Goal: Task Accomplishment & Management: Use online tool/utility

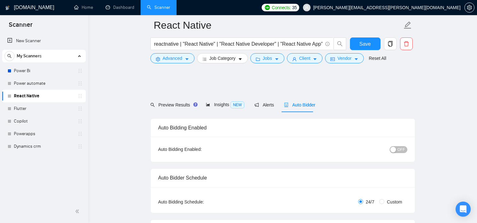
scroll to position [631, 0]
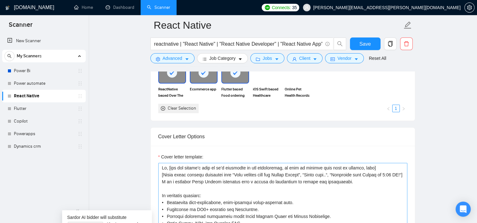
scroll to position [7, 0]
type textarea "Lo, [ips dol sitame’c adip el se’d eiusmodte in utl etdoloremag, al enim ad min…"
click at [361, 45] on span "Save" at bounding box center [365, 44] width 11 height 8
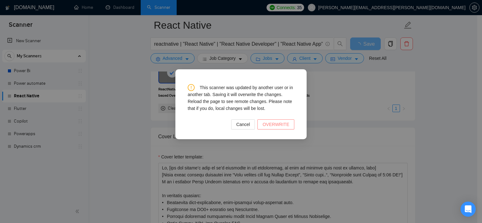
click at [273, 125] on span "OVERWRITE" at bounding box center [275, 124] width 27 height 7
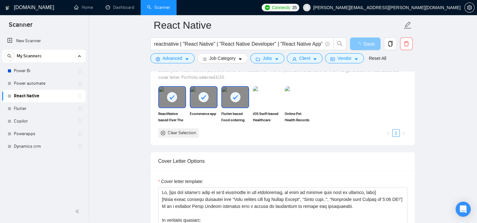
scroll to position [599, 0]
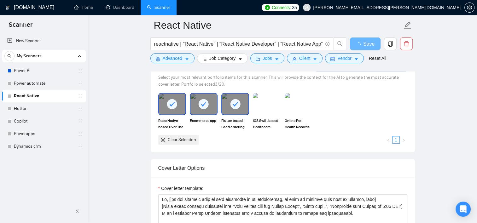
click at [232, 105] on rect at bounding box center [235, 104] width 10 height 10
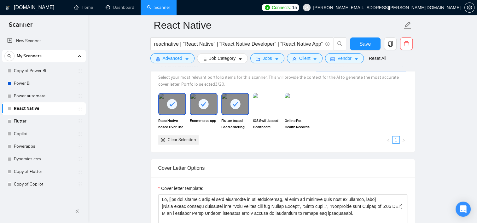
click at [234, 104] on icon at bounding box center [235, 104] width 5 height 4
click at [203, 105] on icon at bounding box center [203, 104] width 5 height 4
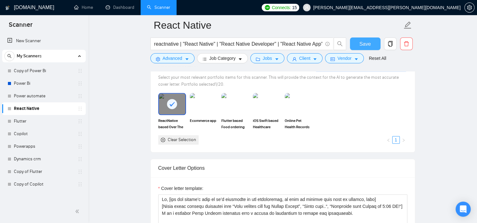
click at [365, 44] on span "Save" at bounding box center [365, 44] width 11 height 8
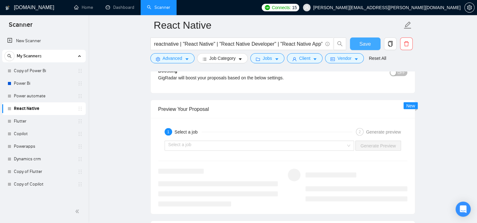
scroll to position [1199, 0]
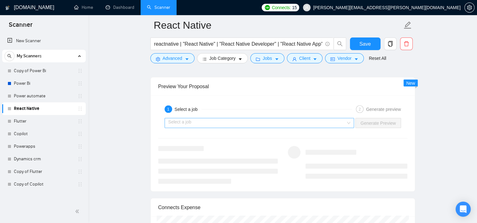
click at [337, 119] on input "search" at bounding box center [257, 123] width 178 height 9
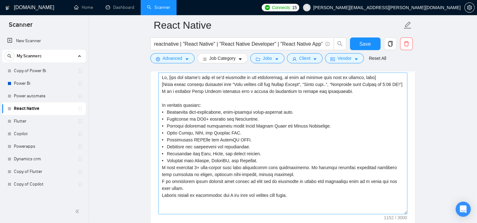
scroll to position [694, 0]
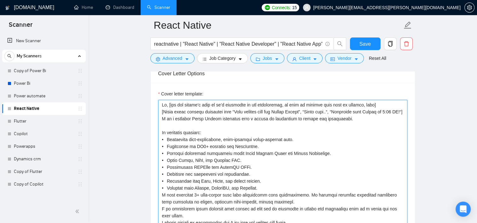
click at [361, 124] on textarea "Cover letter template:" at bounding box center [282, 171] width 249 height 142
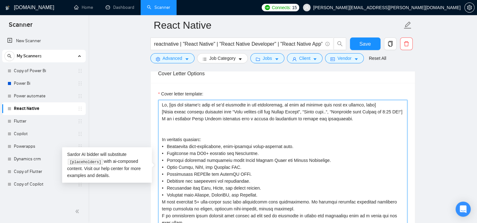
paste textarea "To help you [select specific problem from their post – max 5 words], I’d [brief…"
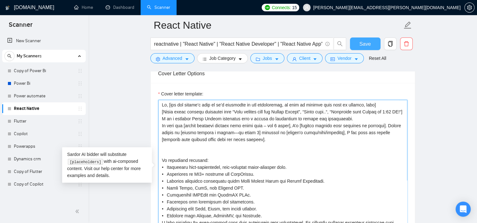
type textarea "Lo, [ips dol sitame’c adip el se’d eiusmodte in utl etdoloremag, al enim ad min…"
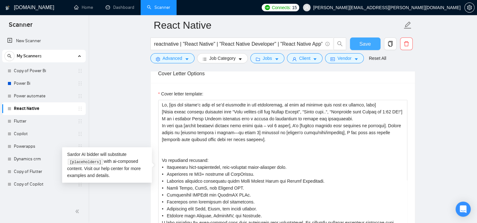
click at [362, 44] on span "Save" at bounding box center [365, 44] width 11 height 8
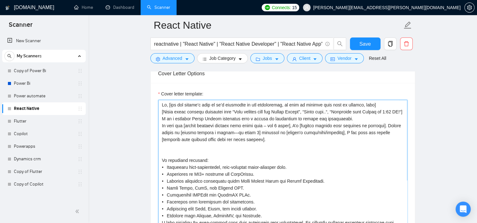
click at [270, 149] on textarea "Cover letter template:" at bounding box center [282, 171] width 249 height 142
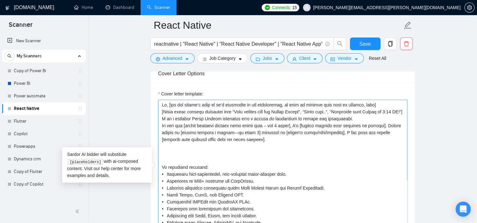
paste textarea "I specialized in [name the stack of technologies that client required for this …"
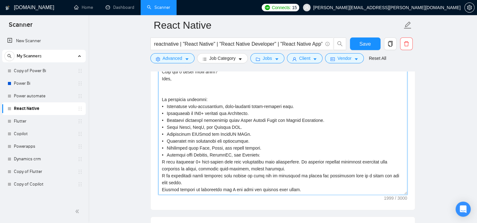
scroll to position [86, 0]
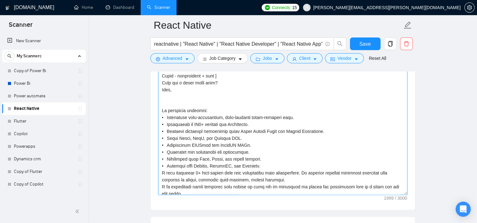
drag, startPoint x: 175, startPoint y: 167, endPoint x: 162, endPoint y: 110, distance: 58.2
click at [162, 110] on textarea "Cover letter template:" at bounding box center [282, 124] width 249 height 142
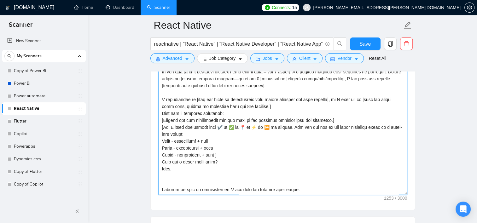
scroll to position [28, 0]
click at [218, 148] on textarea "Cover letter template:" at bounding box center [282, 124] width 249 height 142
drag, startPoint x: 300, startPoint y: 174, endPoint x: 156, endPoint y: 174, distance: 144.2
click at [156, 174] on div "Cover letter template:" at bounding box center [283, 123] width 264 height 174
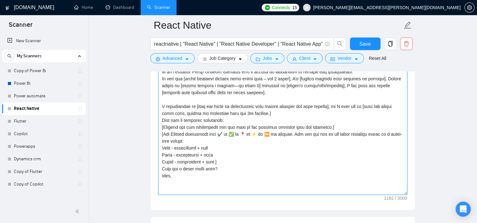
scroll to position [7, 0]
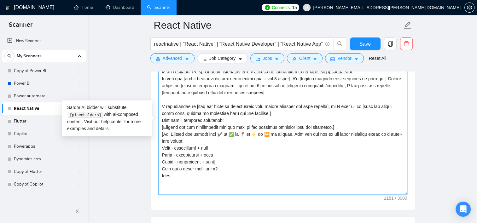
click at [207, 183] on textarea "Cover letter template:" at bounding box center [282, 124] width 249 height 142
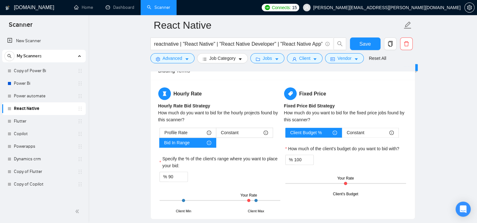
scroll to position [993, 0]
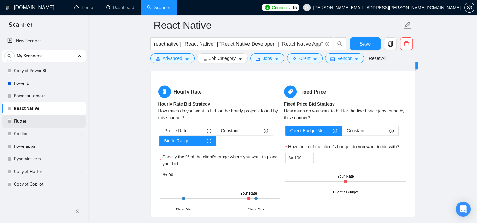
type textarea "Lo, [ips dol sitame’c adip el se’d eiusmodte in utl etdoloremag, al enim ad min…"
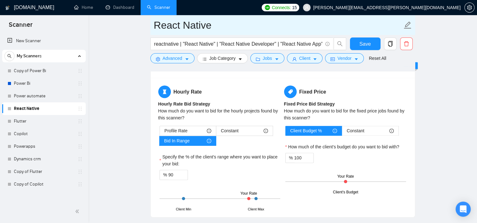
drag, startPoint x: 28, startPoint y: 123, endPoint x: 292, endPoint y: 24, distance: 282.2
click at [28, 123] on link "Flutter" at bounding box center [44, 121] width 60 height 13
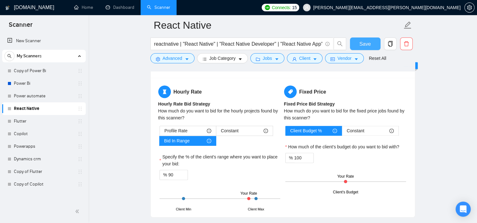
click at [363, 46] on span "Save" at bounding box center [365, 44] width 11 height 8
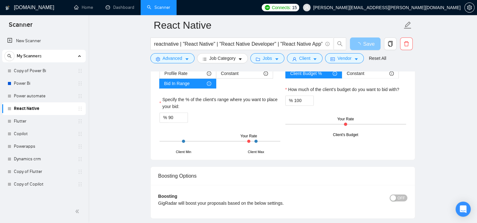
scroll to position [1151, 0]
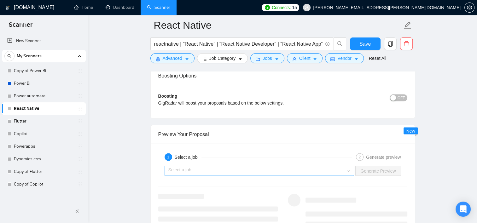
click at [281, 171] on input "search" at bounding box center [257, 170] width 178 height 9
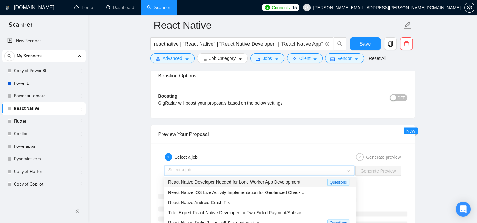
click at [245, 183] on span "React Native Developer Needed for Lone Worker App Development" at bounding box center [234, 182] width 132 height 5
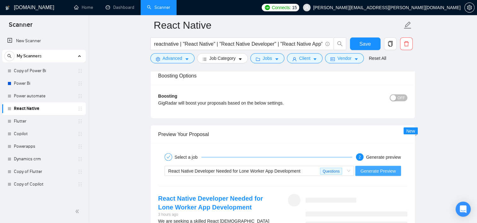
click at [384, 168] on span "Generate Preview" at bounding box center [378, 171] width 35 height 7
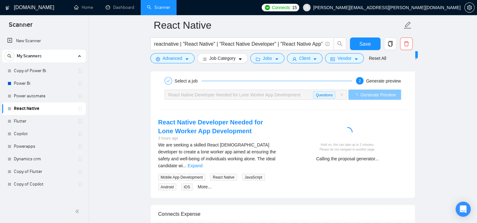
scroll to position [1246, 0]
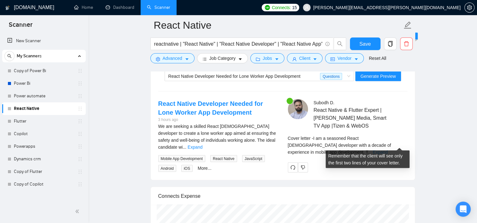
click at [388, 150] on link "Expand" at bounding box center [380, 152] width 15 height 5
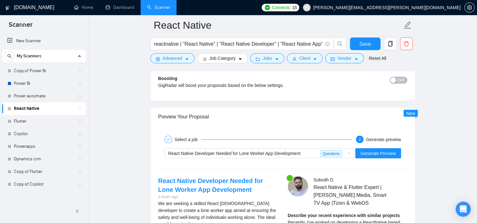
scroll to position [1120, 0]
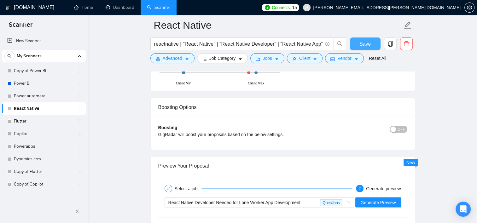
click at [366, 45] on span "Save" at bounding box center [365, 44] width 11 height 8
